Goal: Information Seeking & Learning: Learn about a topic

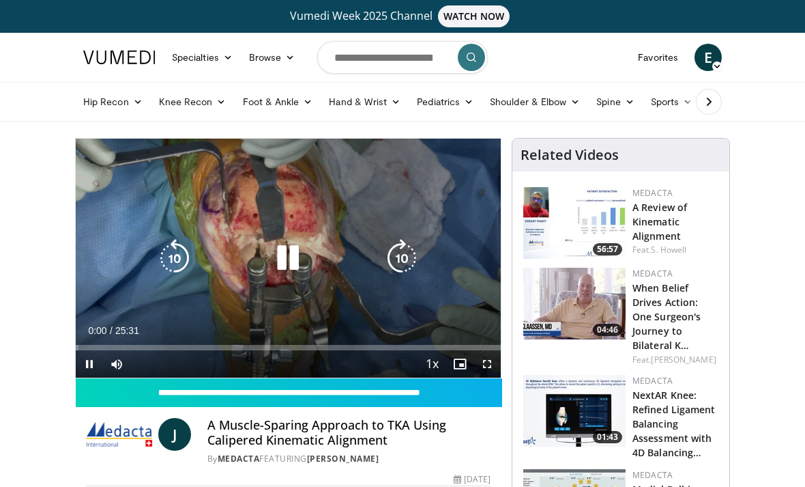
click at [161, 155] on div "10 seconds Tap to unmute" at bounding box center [288, 258] width 425 height 239
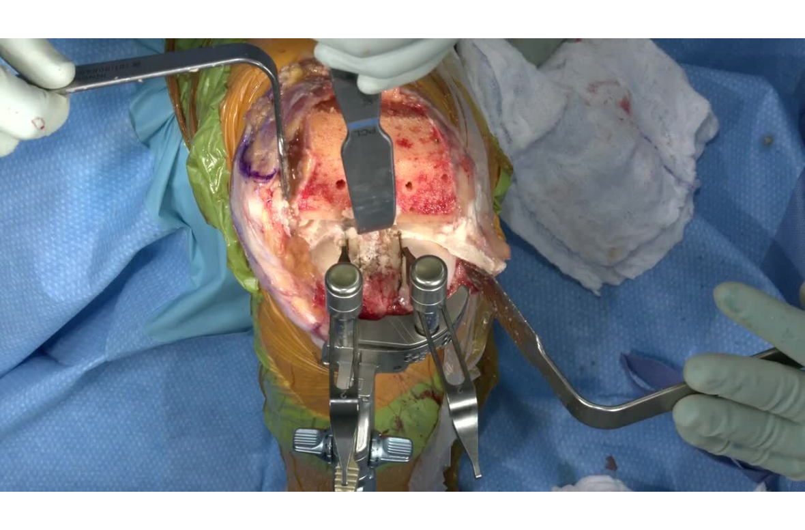
click at [57, 223] on div "10 seconds Tap to unmute" at bounding box center [402, 265] width 805 height 530
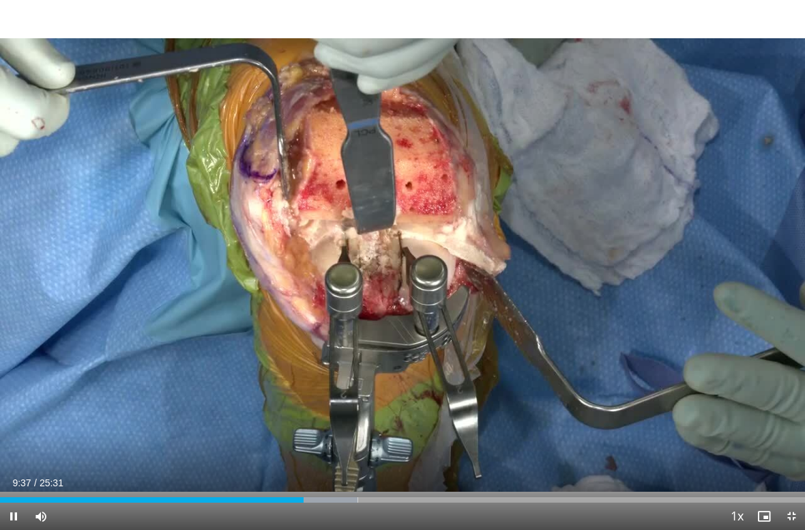
click at [58, 211] on div "10 seconds Tap to unmute" at bounding box center [402, 265] width 805 height 530
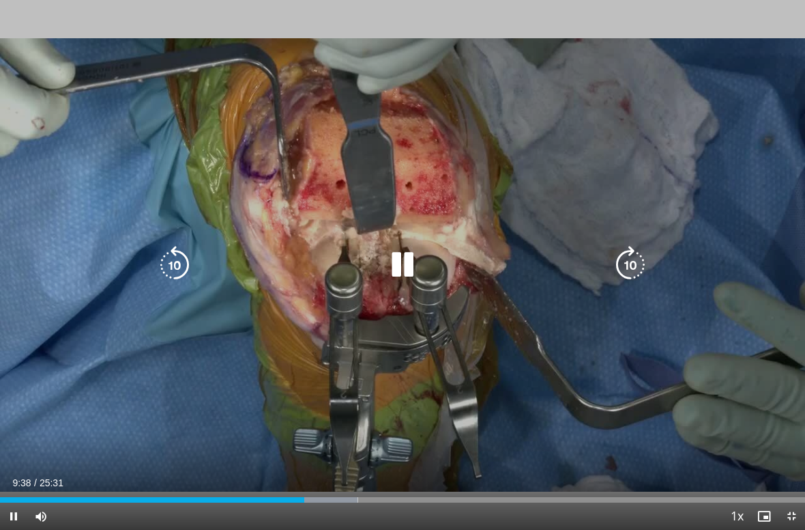
click at [185, 257] on icon "Video Player" at bounding box center [175, 265] width 38 height 38
click at [169, 265] on icon "Video Player" at bounding box center [175, 265] width 38 height 38
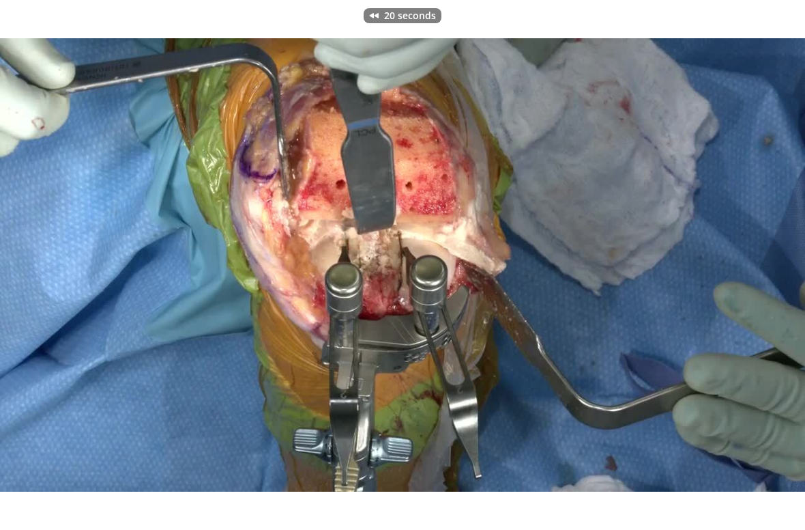
click at [299, 104] on div "20 seconds Tap to unmute" at bounding box center [402, 265] width 805 height 530
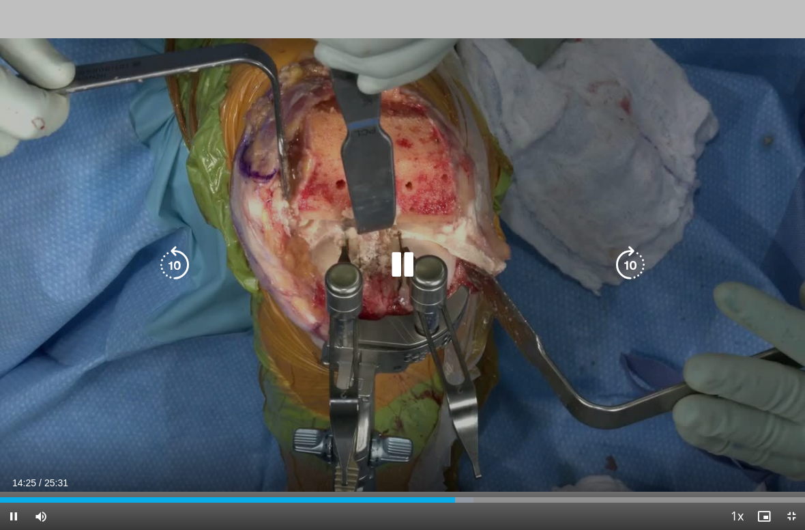
click at [177, 274] on icon "Video Player" at bounding box center [175, 265] width 38 height 38
click at [175, 261] on icon "Video Player" at bounding box center [175, 265] width 38 height 38
click at [179, 248] on icon "Video Player" at bounding box center [175, 265] width 38 height 38
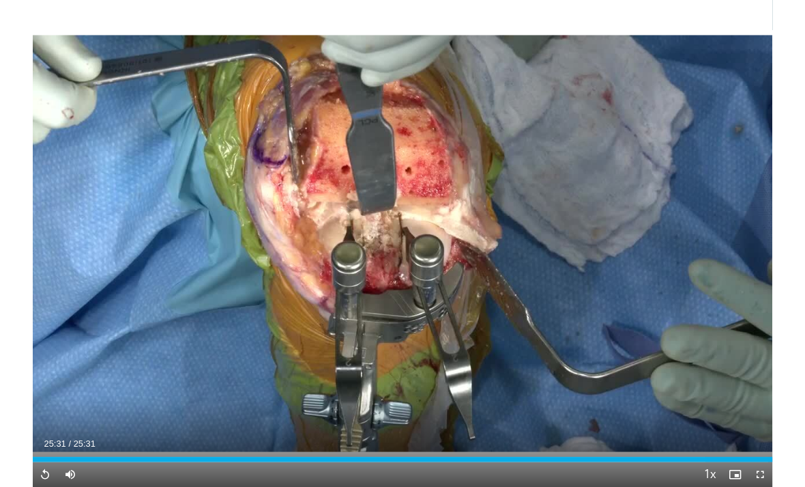
scroll to position [73, 0]
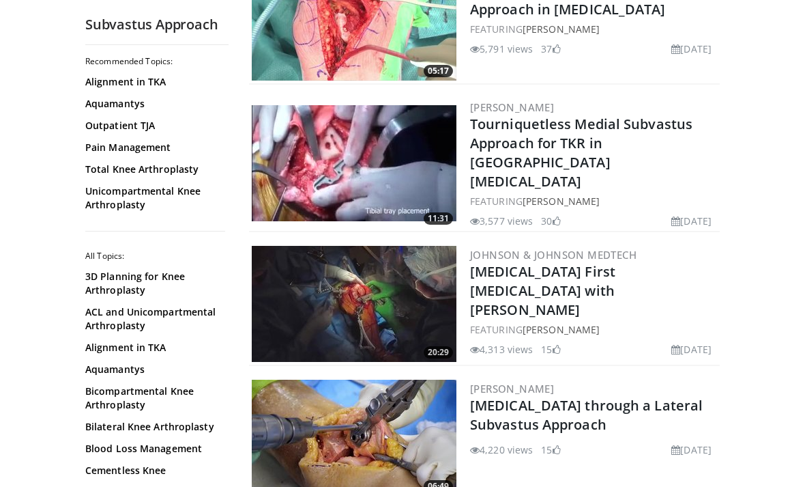
scroll to position [1426, 0]
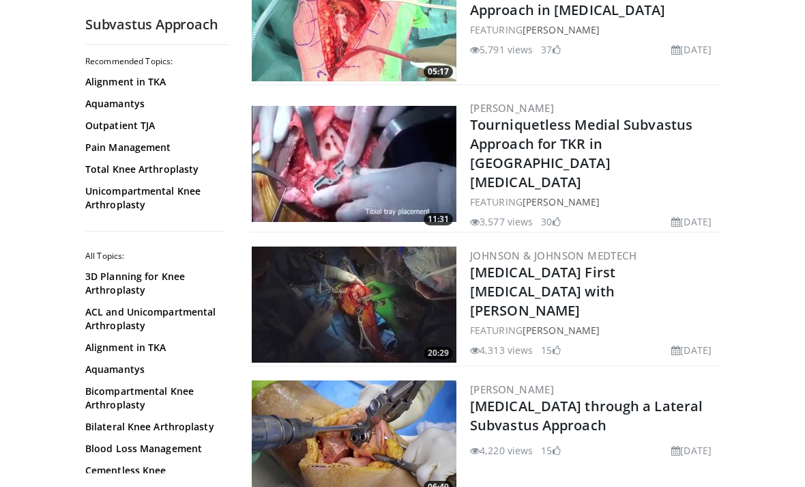
click at [631, 128] on link "Tourniquetless Medial Subvastus Approach for TKR in [GEOGRAPHIC_DATA][MEDICAL_D…" at bounding box center [581, 153] width 223 height 76
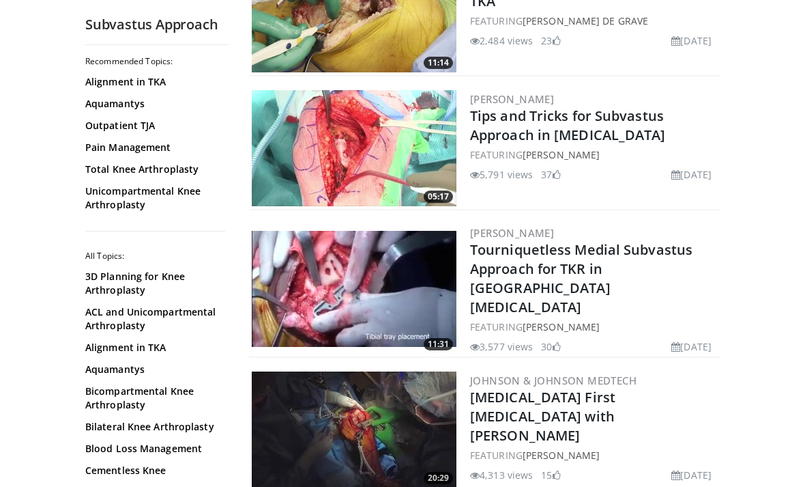
scroll to position [1300, 0]
click at [173, 171] on link "Total Knee Arthroplasty" at bounding box center [153, 169] width 137 height 14
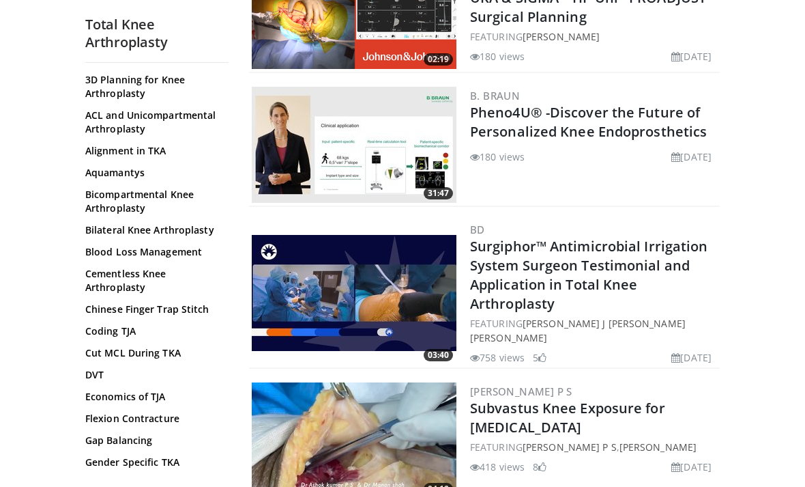
scroll to position [385, 0]
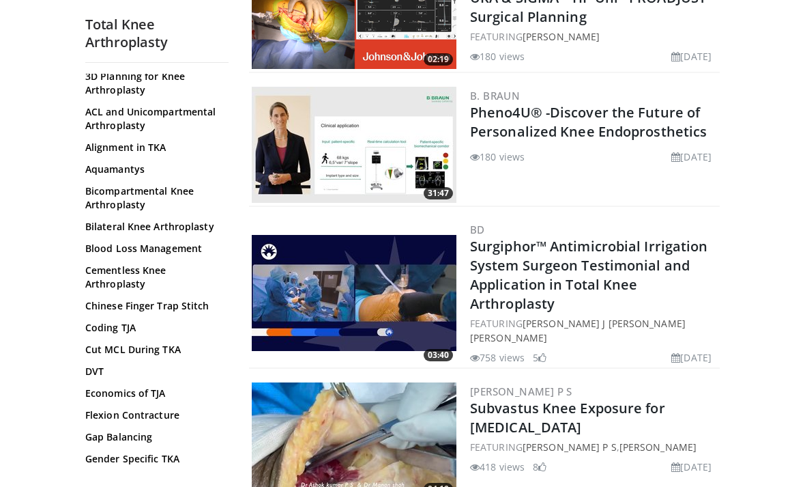
click at [188, 306] on link "Chinese Finger Trap Stitch" at bounding box center [153, 306] width 137 height 14
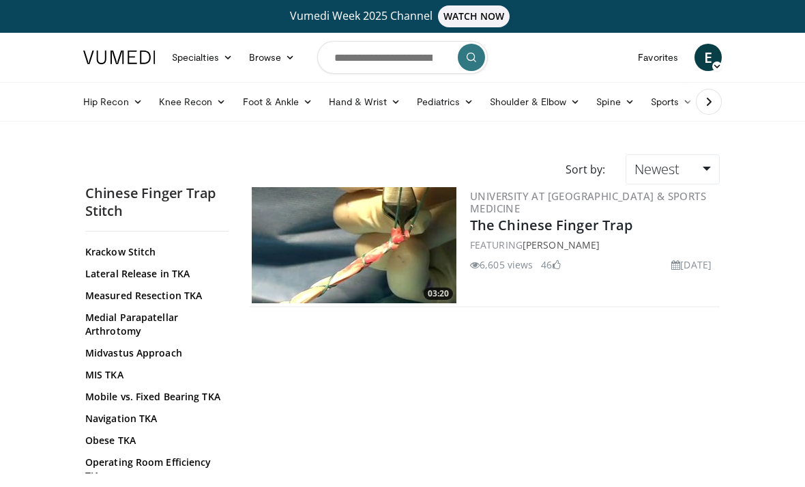
scroll to position [726, 0]
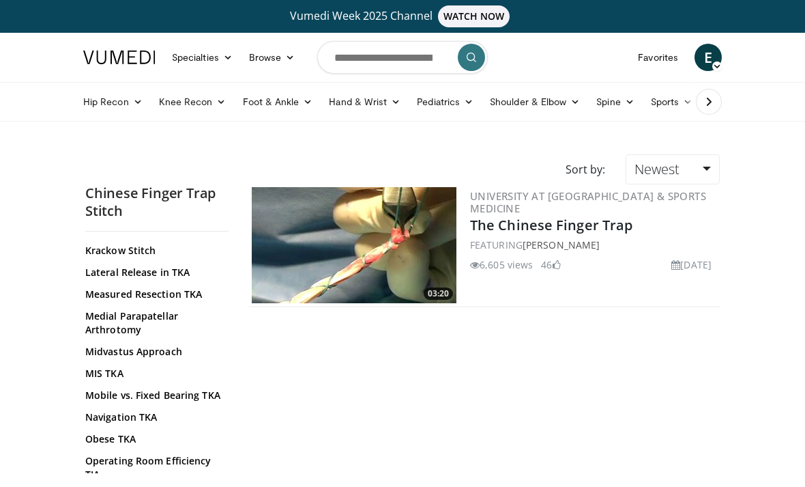
click at [193, 389] on link "Mobile vs. Fixed Bearing TKA" at bounding box center [153, 395] width 137 height 14
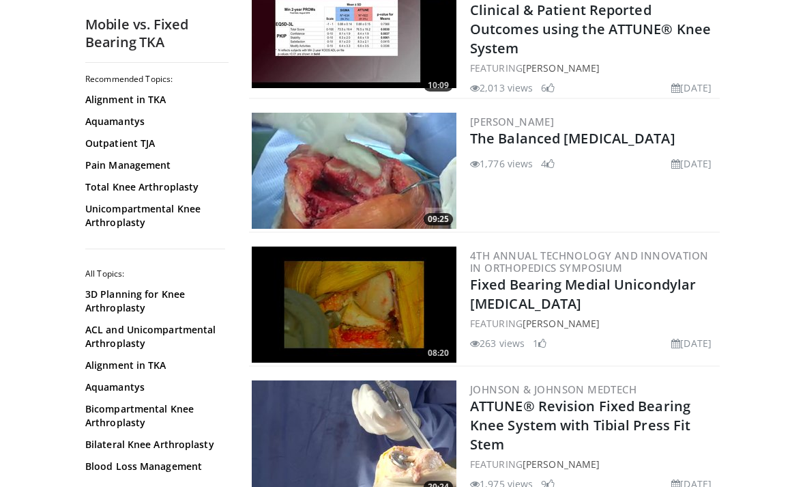
scroll to position [1988, 0]
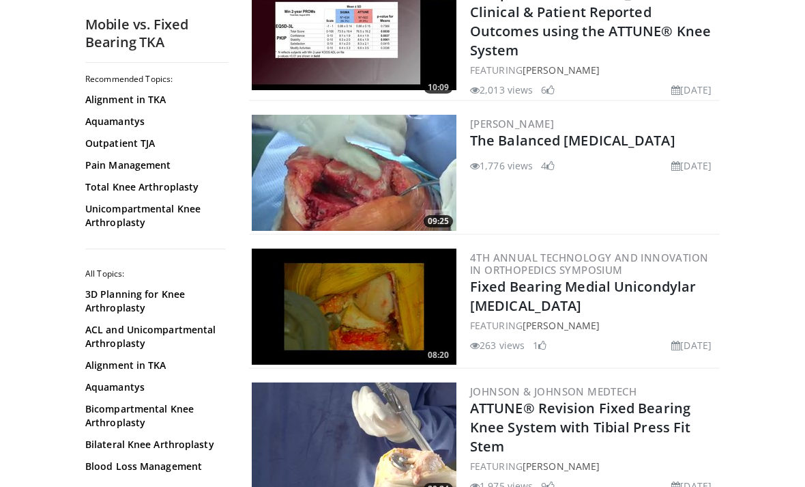
click at [349, 181] on img at bounding box center [354, 173] width 205 height 116
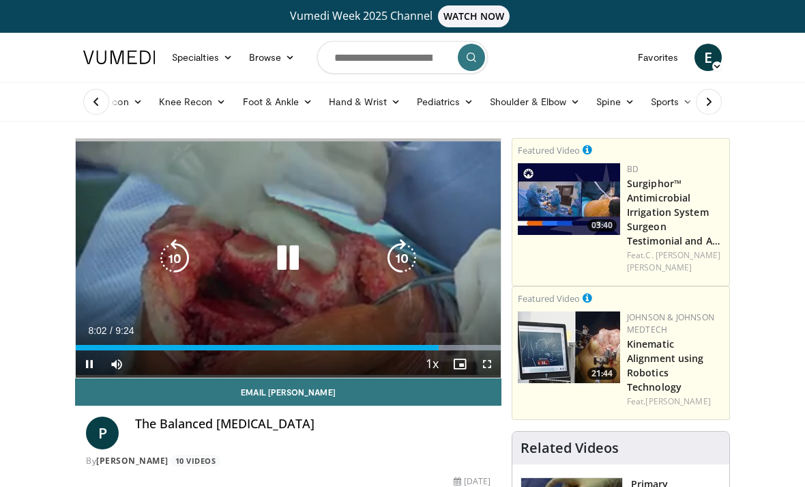
click at [275, 263] on icon "Video Player" at bounding box center [288, 258] width 38 height 38
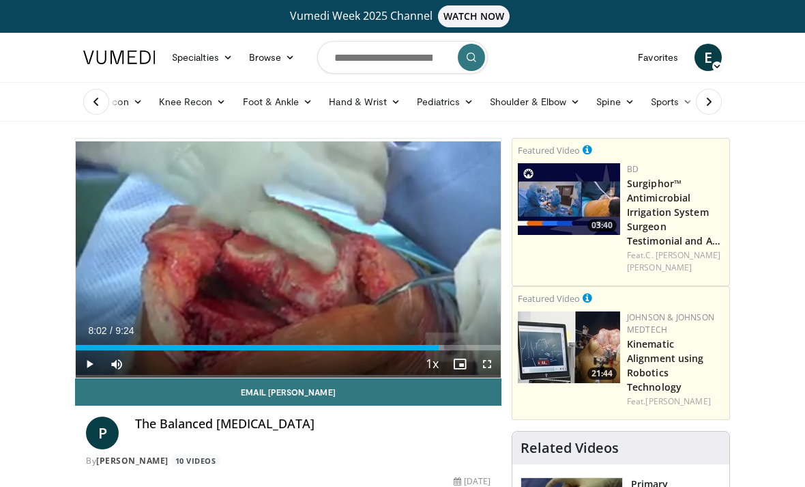
click at [205, 98] on link "Knee Recon" at bounding box center [193, 101] width 84 height 27
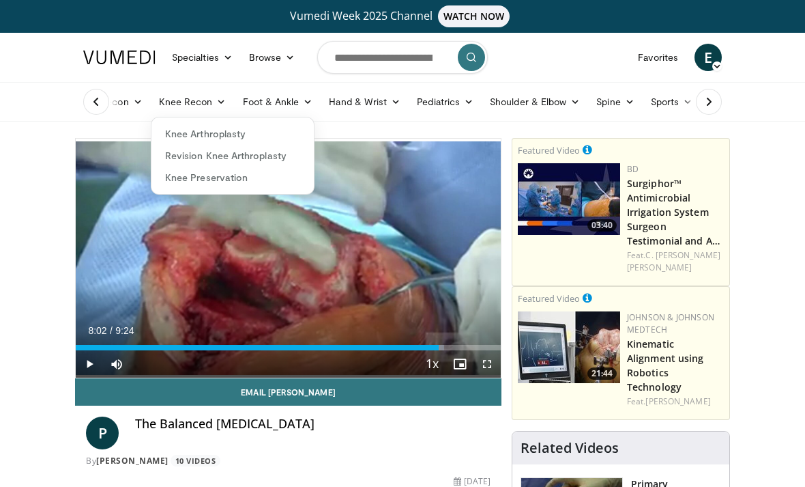
click at [241, 137] on link "Knee Arthroplasty" at bounding box center [233, 134] width 162 height 22
